Goal: Task Accomplishment & Management: Manage account settings

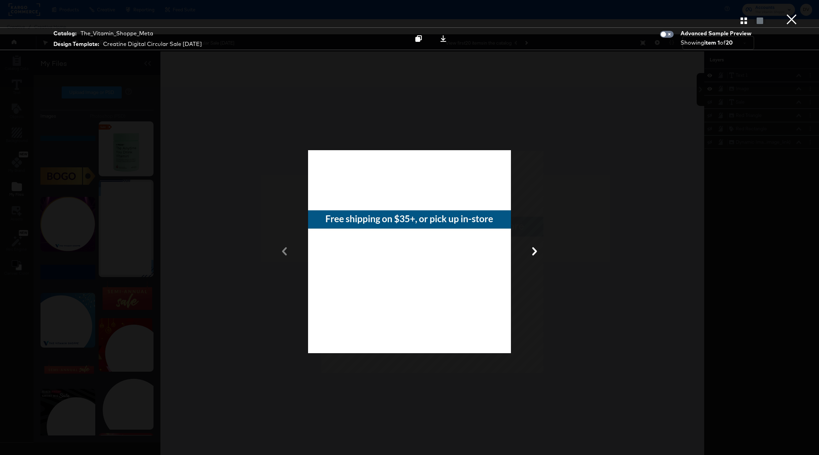
click at [787, 14] on button "×" at bounding box center [792, 7] width 14 height 14
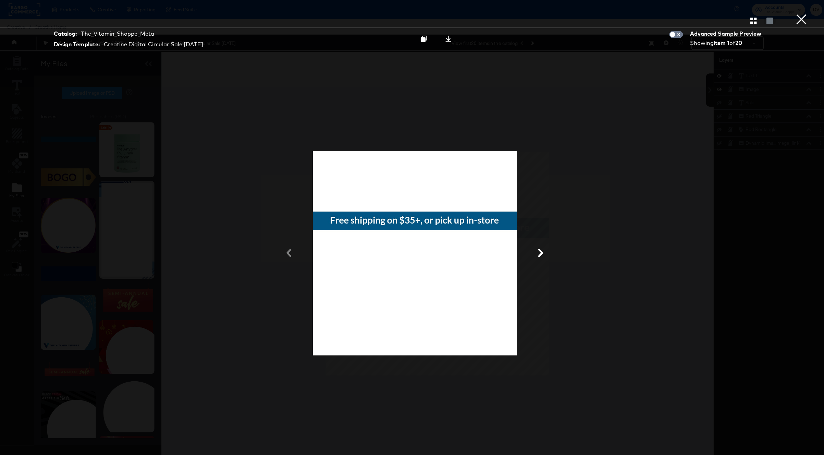
scroll to position [1, 0]
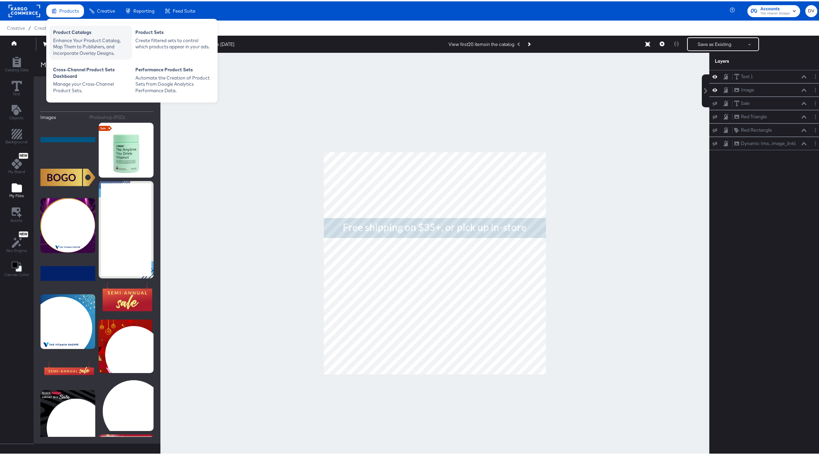
click at [69, 29] on div "Product Catalogs" at bounding box center [90, 32] width 75 height 8
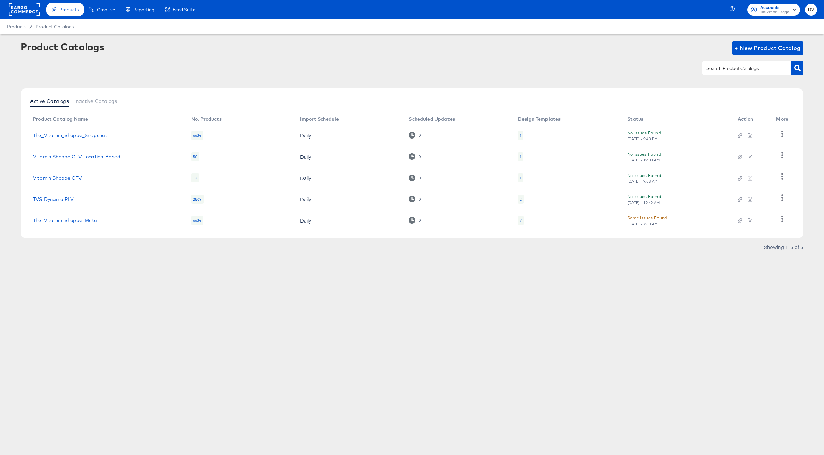
click at [33, 13] on rect at bounding box center [25, 9] width 32 height 12
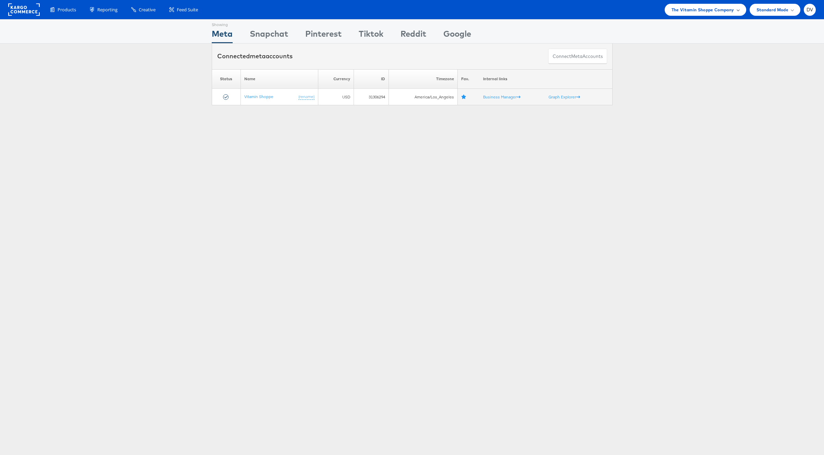
click at [673, 11] on span "The Vitamin Shoppe Company" at bounding box center [703, 9] width 63 height 7
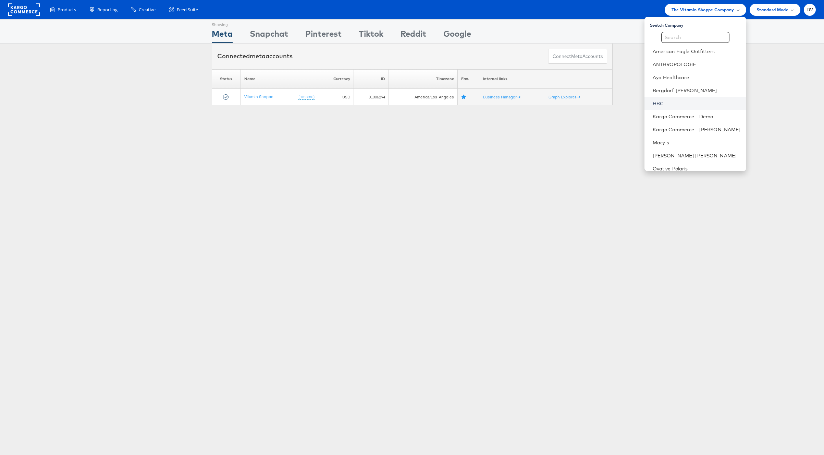
click at [689, 101] on link "HBC" at bounding box center [697, 103] width 88 height 7
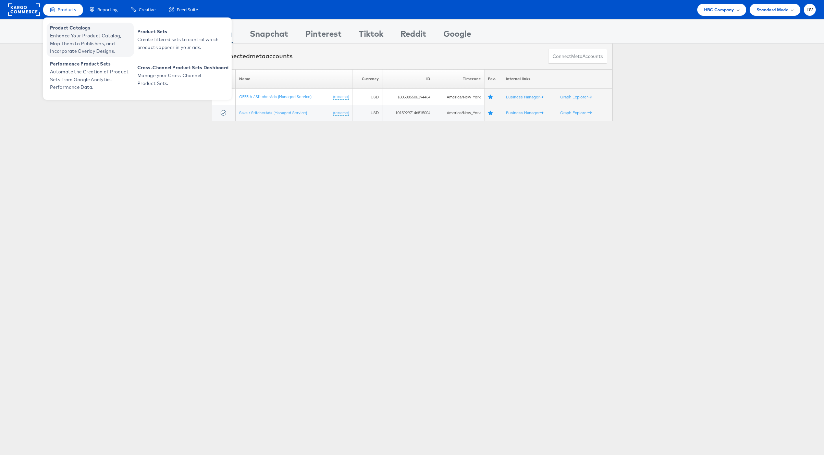
click at [65, 33] on span "Enhance Your Product Catalog, Map Them to Publishers, and Incorporate Overlay D…" at bounding box center [91, 43] width 82 height 23
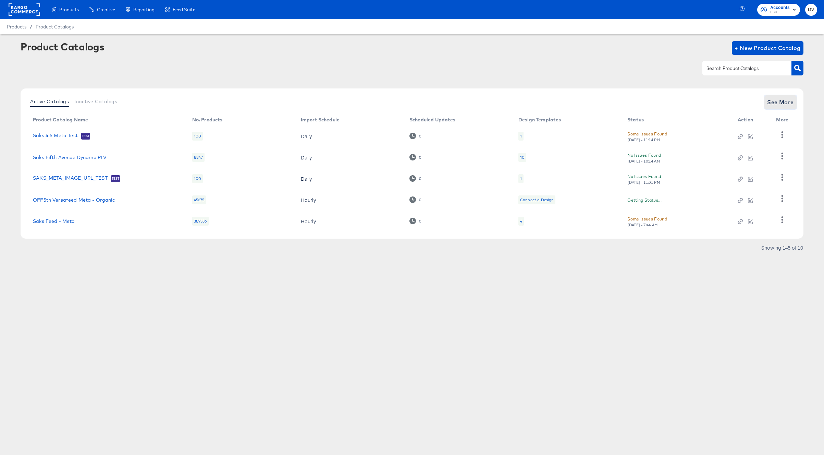
click at [784, 107] on button "See More" at bounding box center [780, 102] width 32 height 14
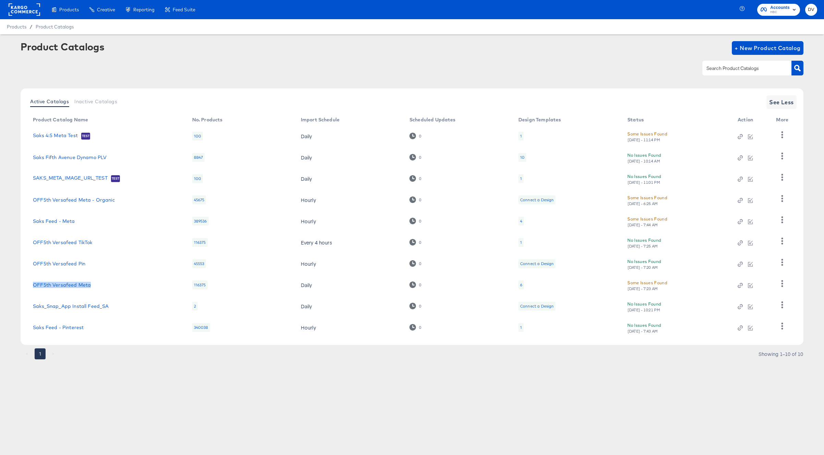
drag, startPoint x: 101, startPoint y: 286, endPoint x: 32, endPoint y: 287, distance: 69.2
click at [32, 287] on td "OFF5th Versafeed Meta" at bounding box center [106, 284] width 159 height 21
copy link "OFF5th Versafeed Meta"
